Goal: Information Seeking & Learning: Learn about a topic

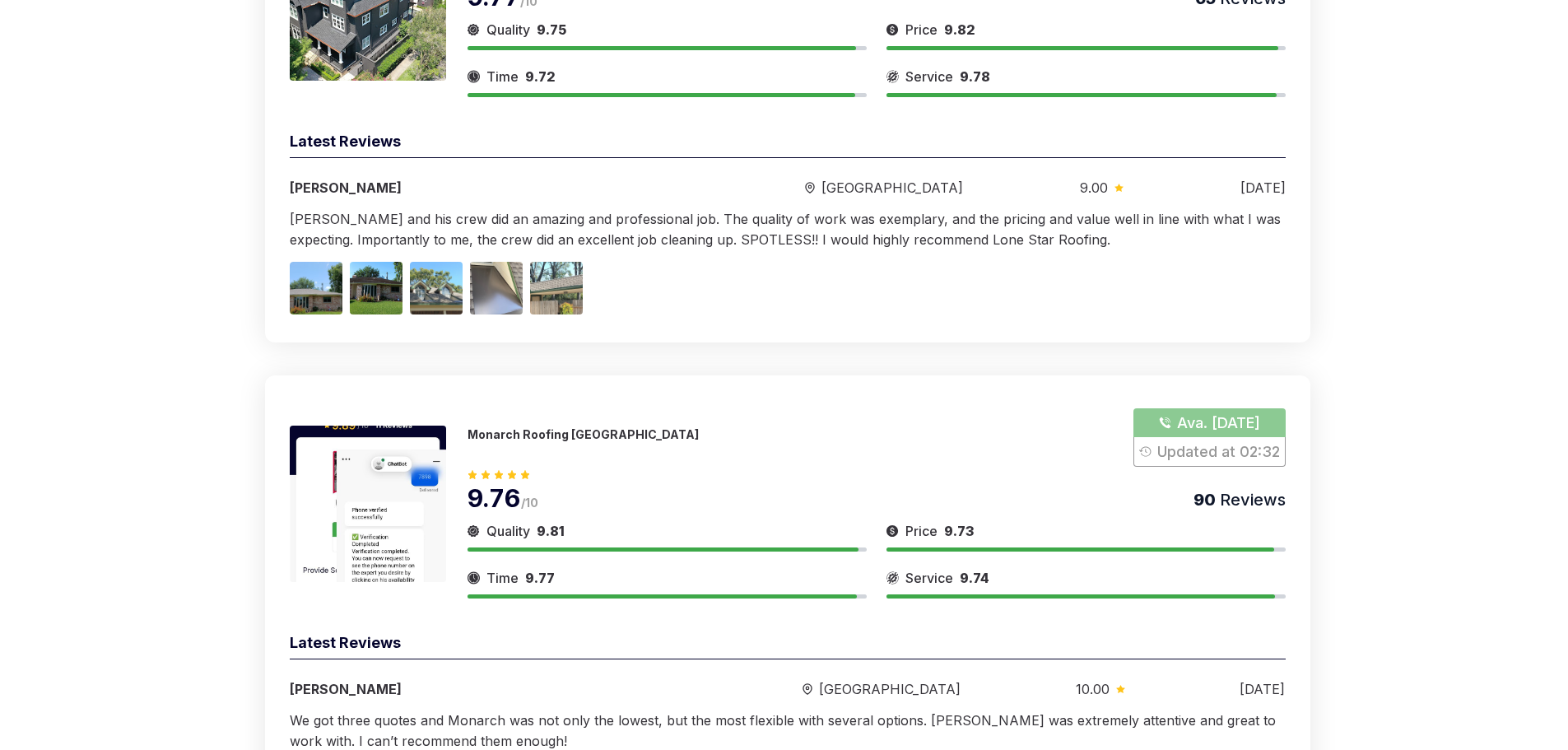
scroll to position [411, 0]
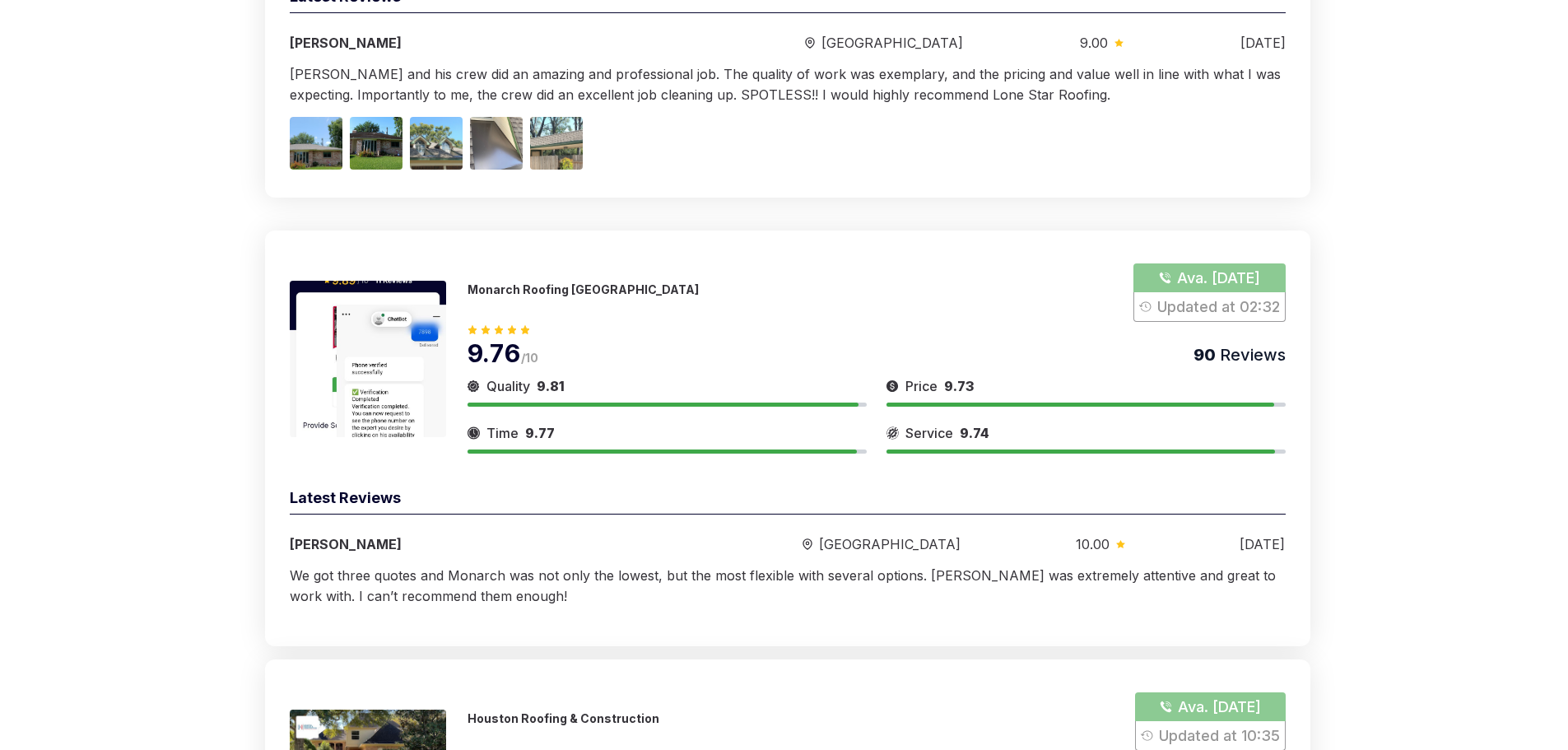
click at [411, 293] on img at bounding box center [368, 358] width 157 height 157
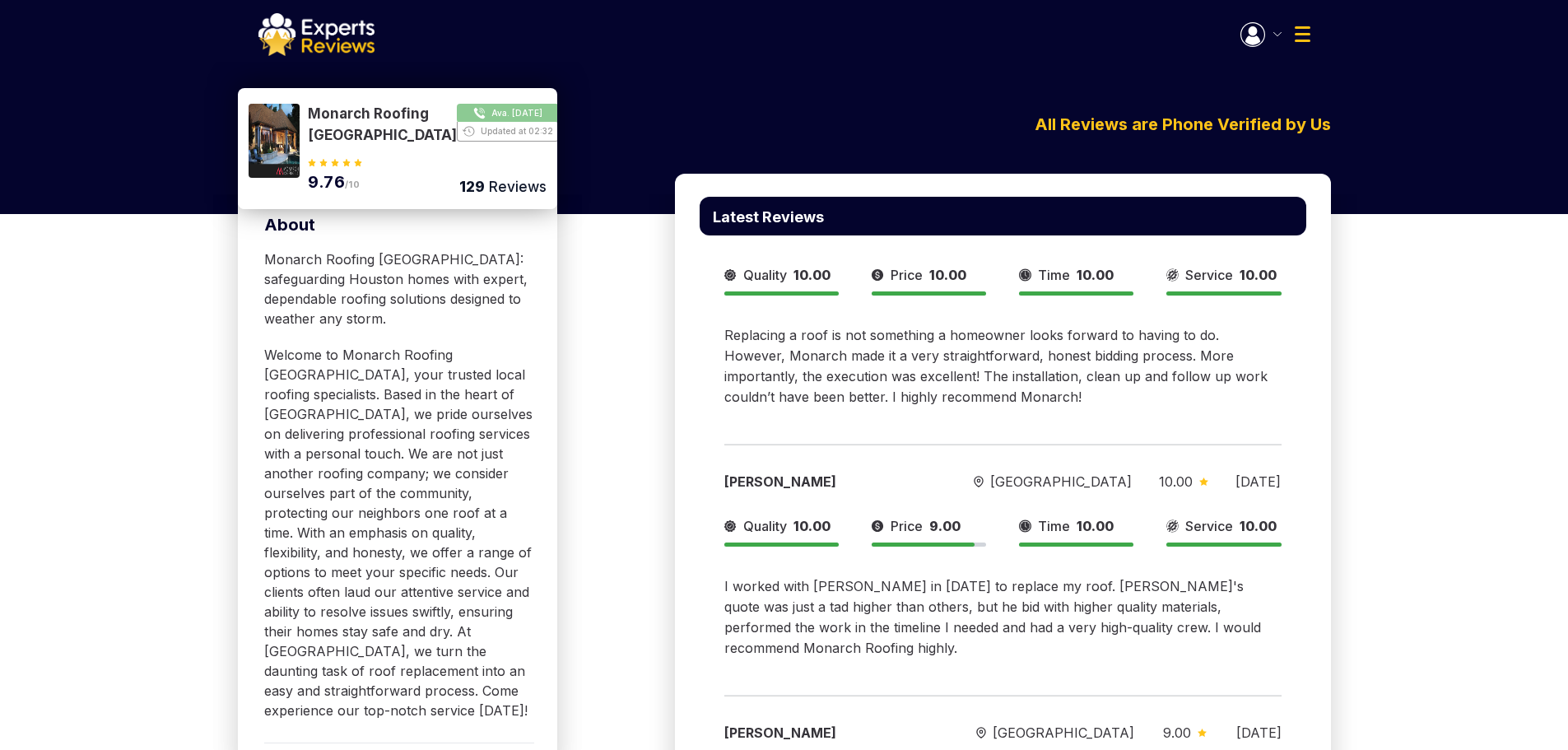
scroll to position [576, 0]
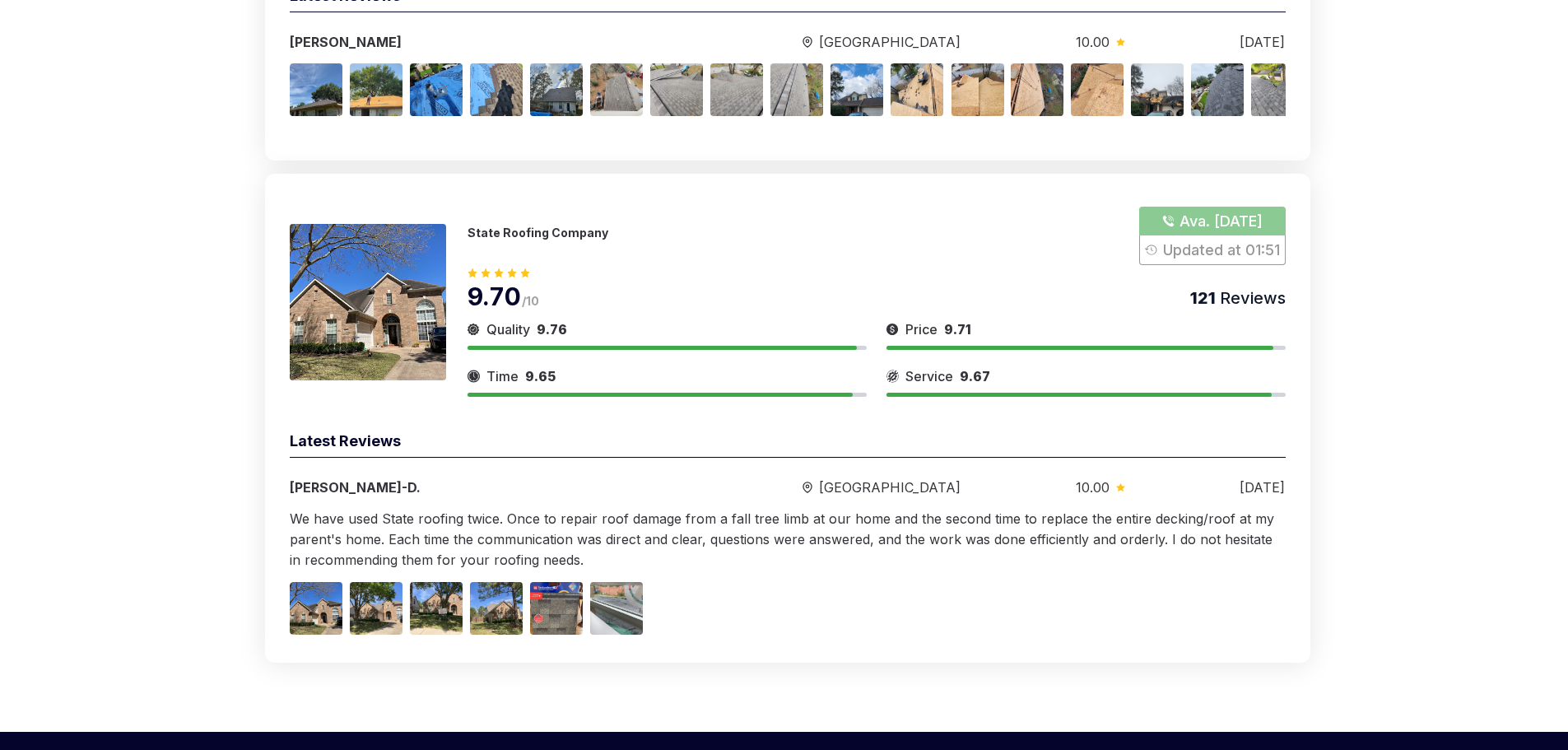
scroll to position [5662, 0]
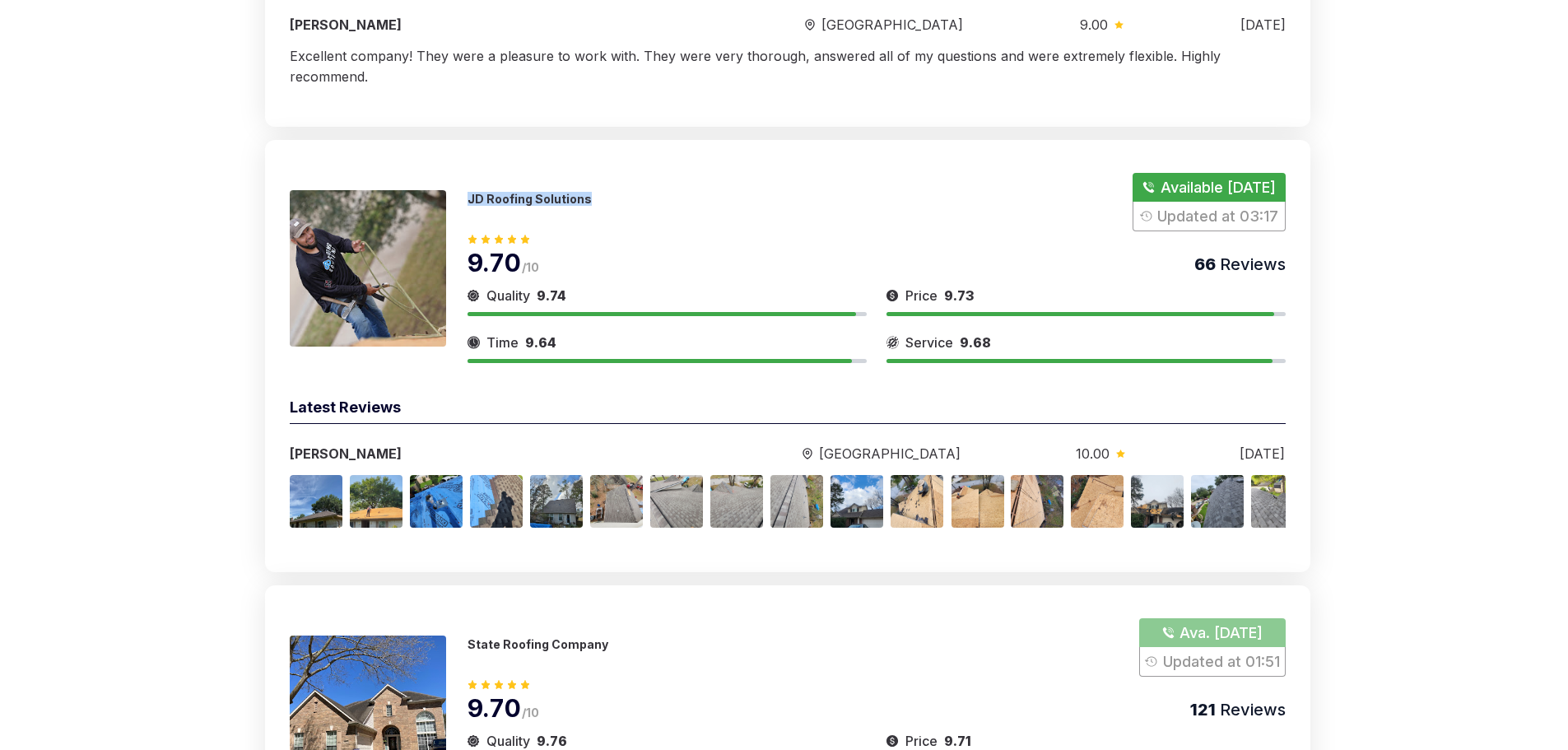
drag, startPoint x: 607, startPoint y: 125, endPoint x: 469, endPoint y: 126, distance: 138.0
click at [469, 140] on div "JD Roofing Solutions Available Today Updated at 03:17 9.70 /10 66 Reviews Quali…" at bounding box center [787, 356] width 1045 height 432
copy p "JD Roofing Solutions"
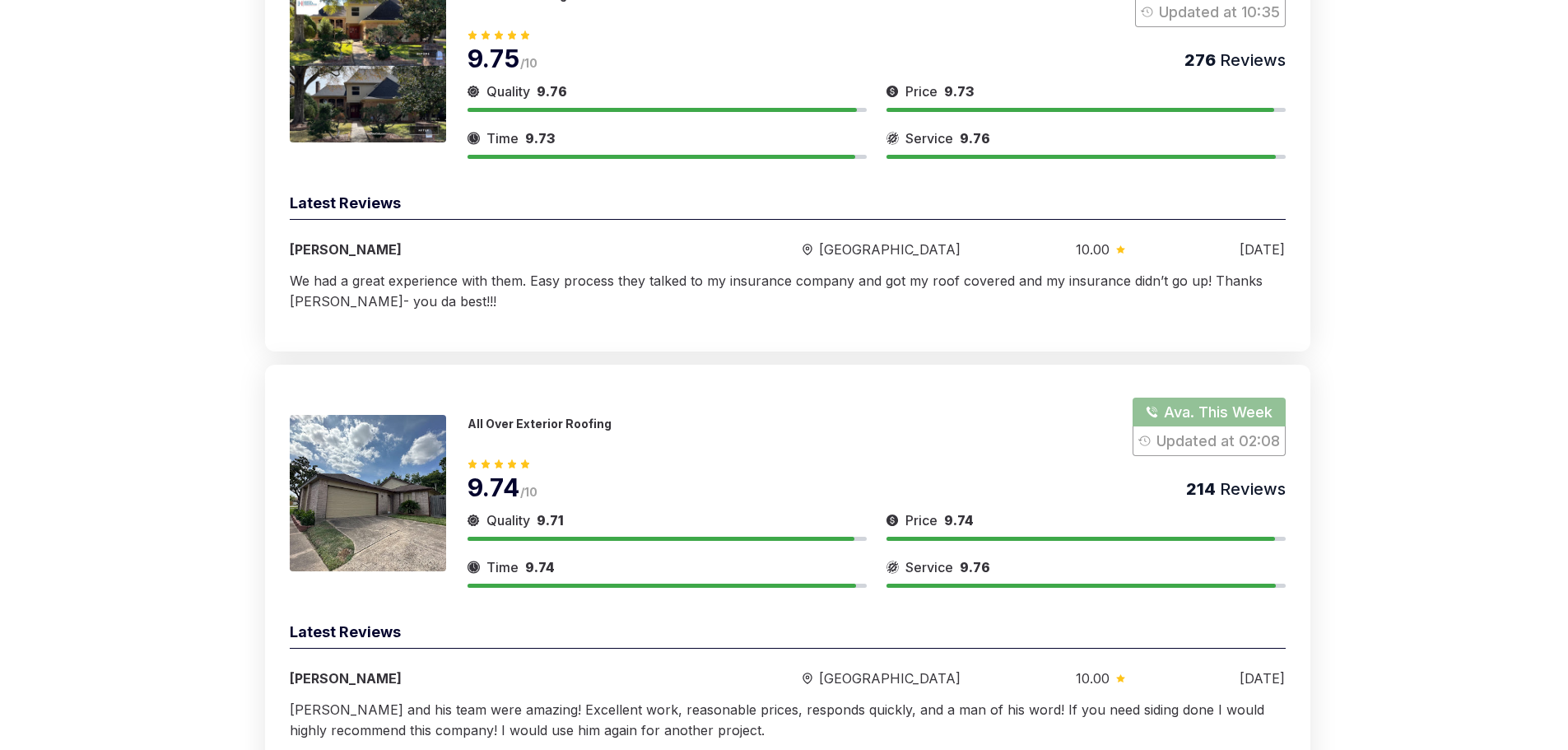
scroll to position [1136, 0]
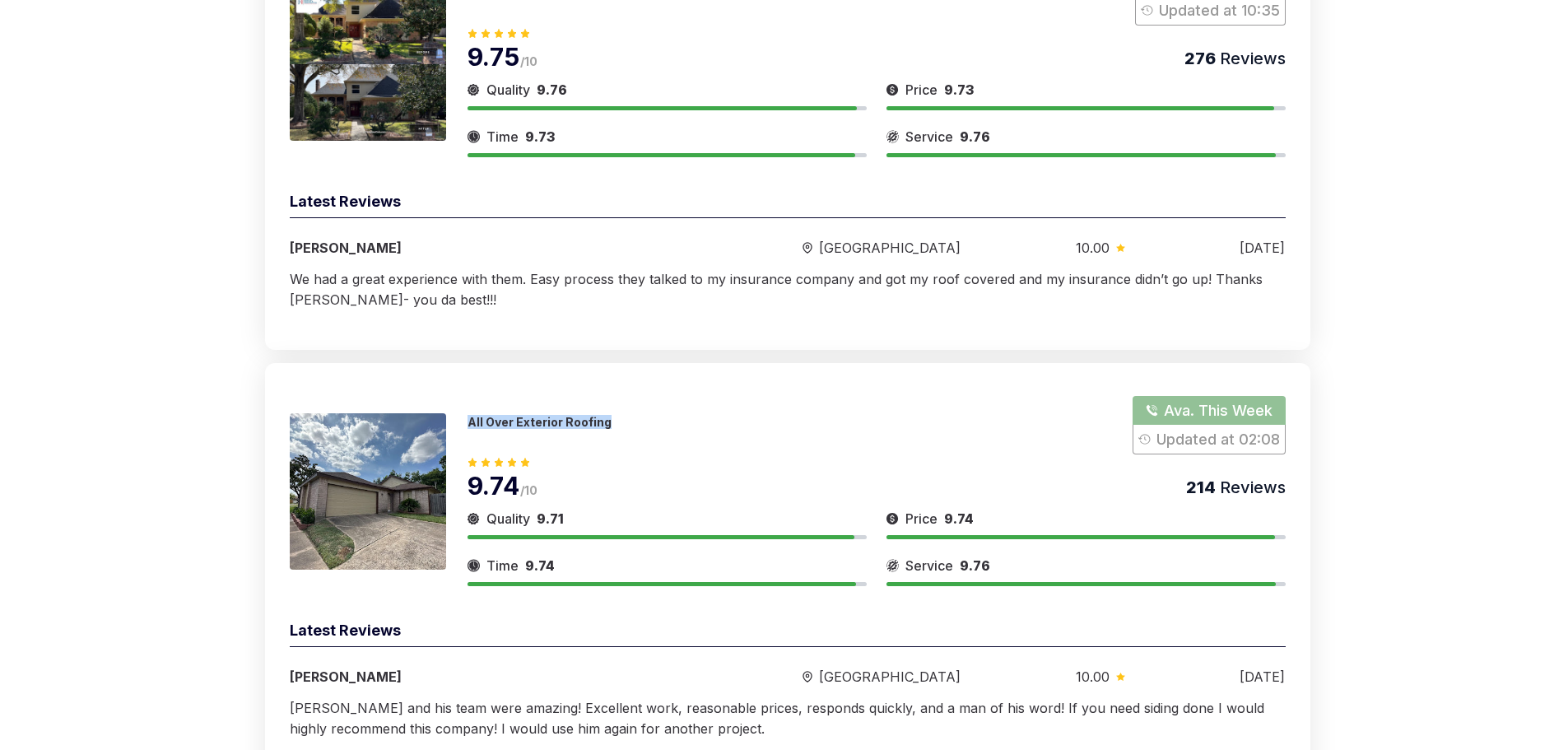
drag, startPoint x: 627, startPoint y: 398, endPoint x: 463, endPoint y: 396, distance: 164.0
click at [463, 396] on div "All Over Exterior Roofing Ava. This Week Updated at 02:08 9.74 /10 214 Reviews …" at bounding box center [788, 490] width 996 height 190
copy p "All Over Exterior Roofing"
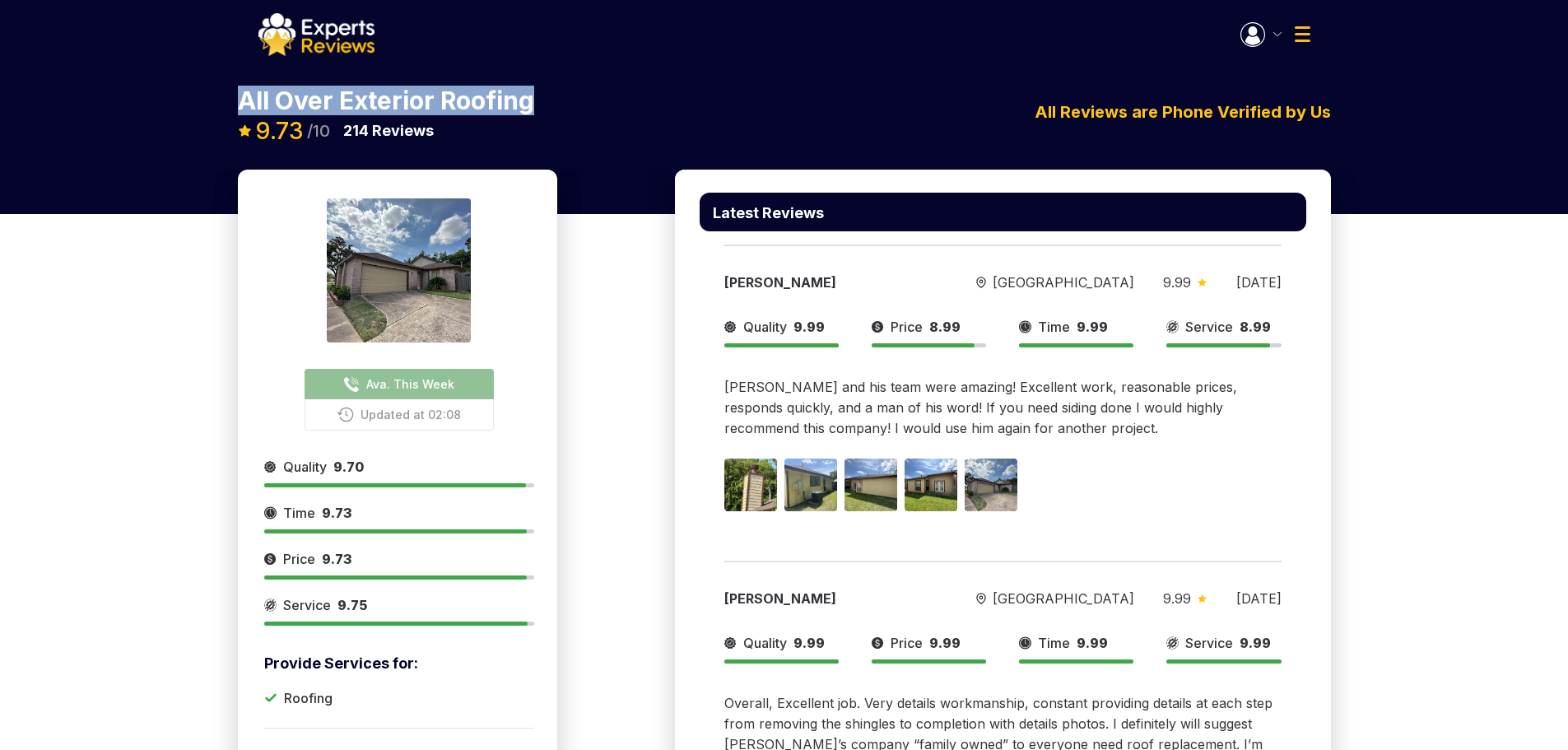
drag, startPoint x: 514, startPoint y: 99, endPoint x: 217, endPoint y: 99, distance: 297.0
click at [217, 99] on div "All Over Exterior Roofing Ava. This Week Updated at 02:08 9.73 /10 214 Reviews …" at bounding box center [784, 115] width 1568 height 108
copy p "All Over Exterior Roofing"
